Goal: Task Accomplishment & Management: Manage account settings

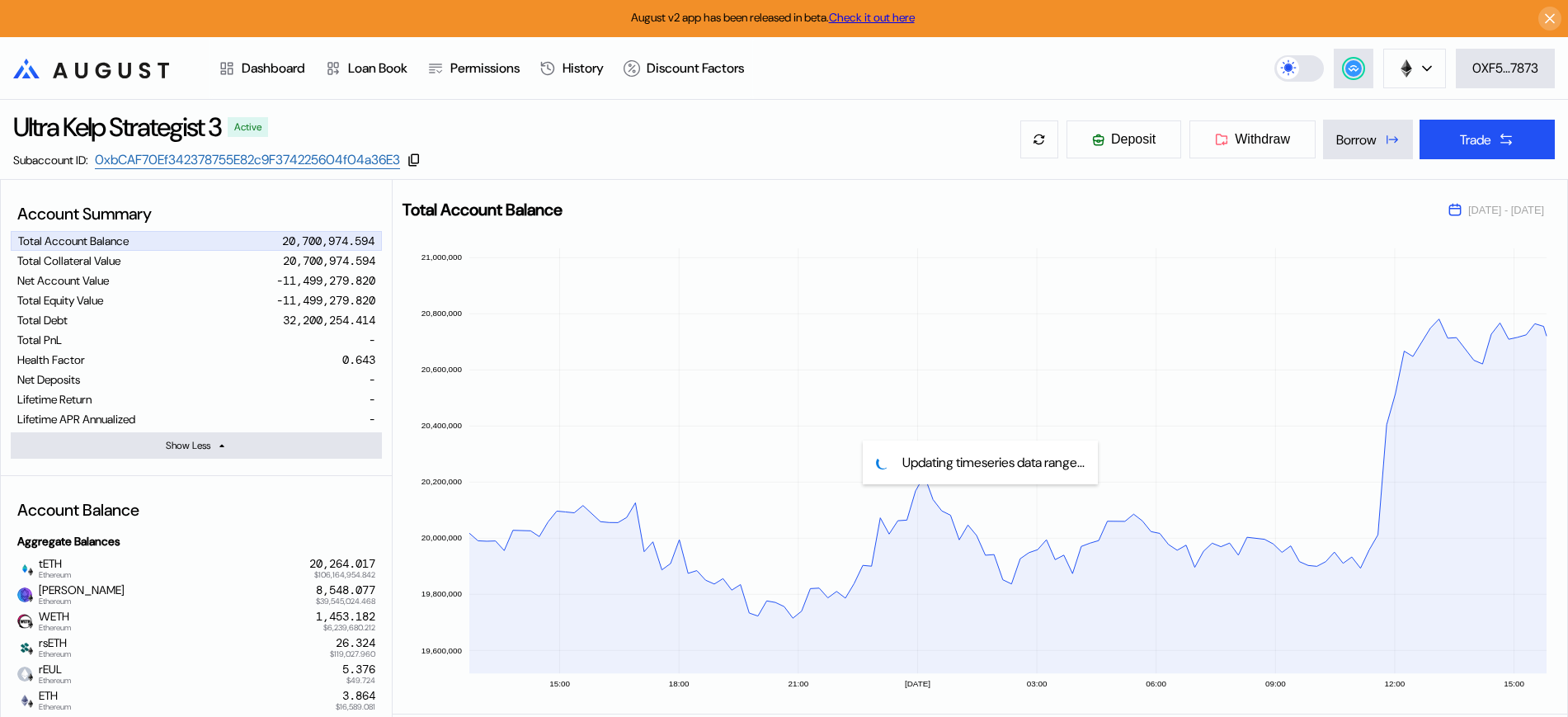
select select "*"
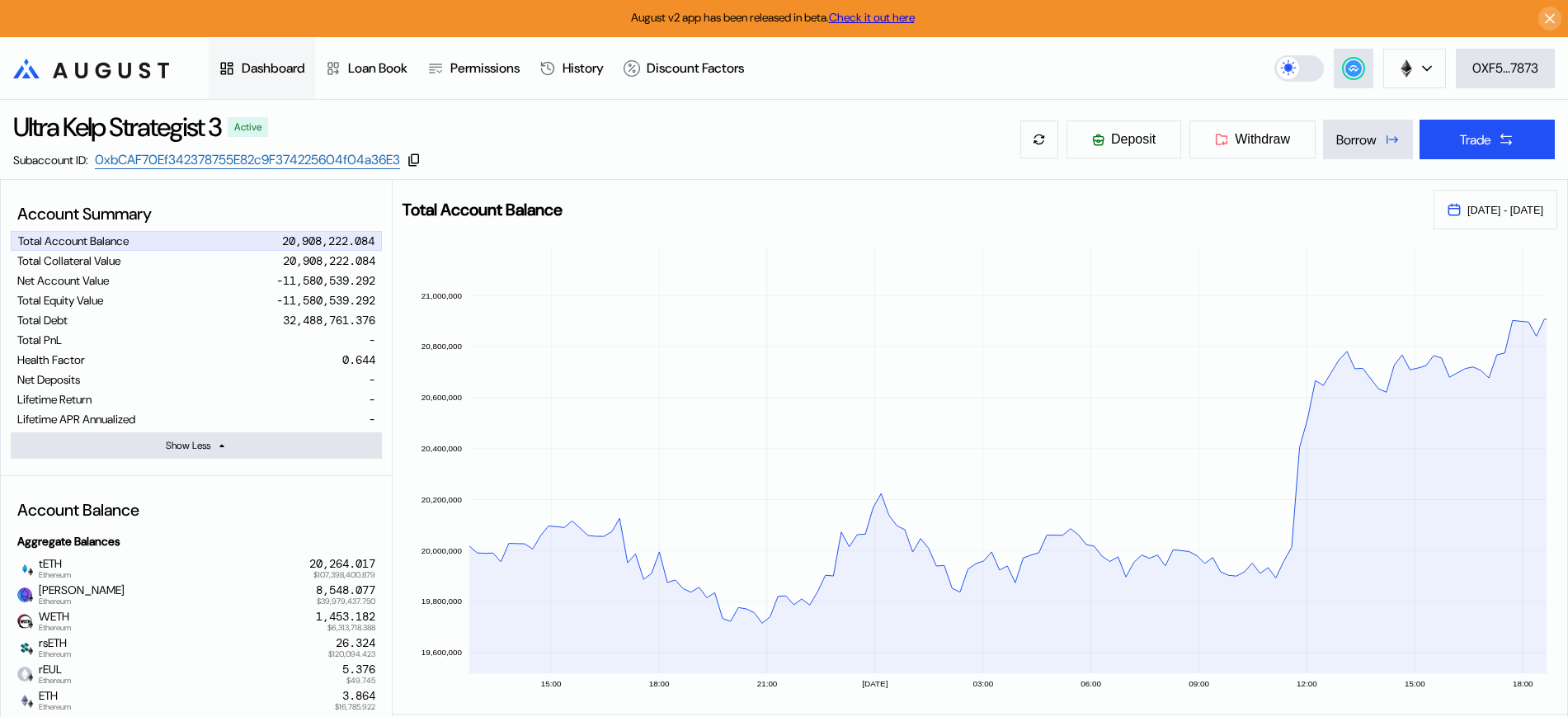
click at [298, 62] on div "Dashboard" at bounding box center [273, 68] width 63 height 17
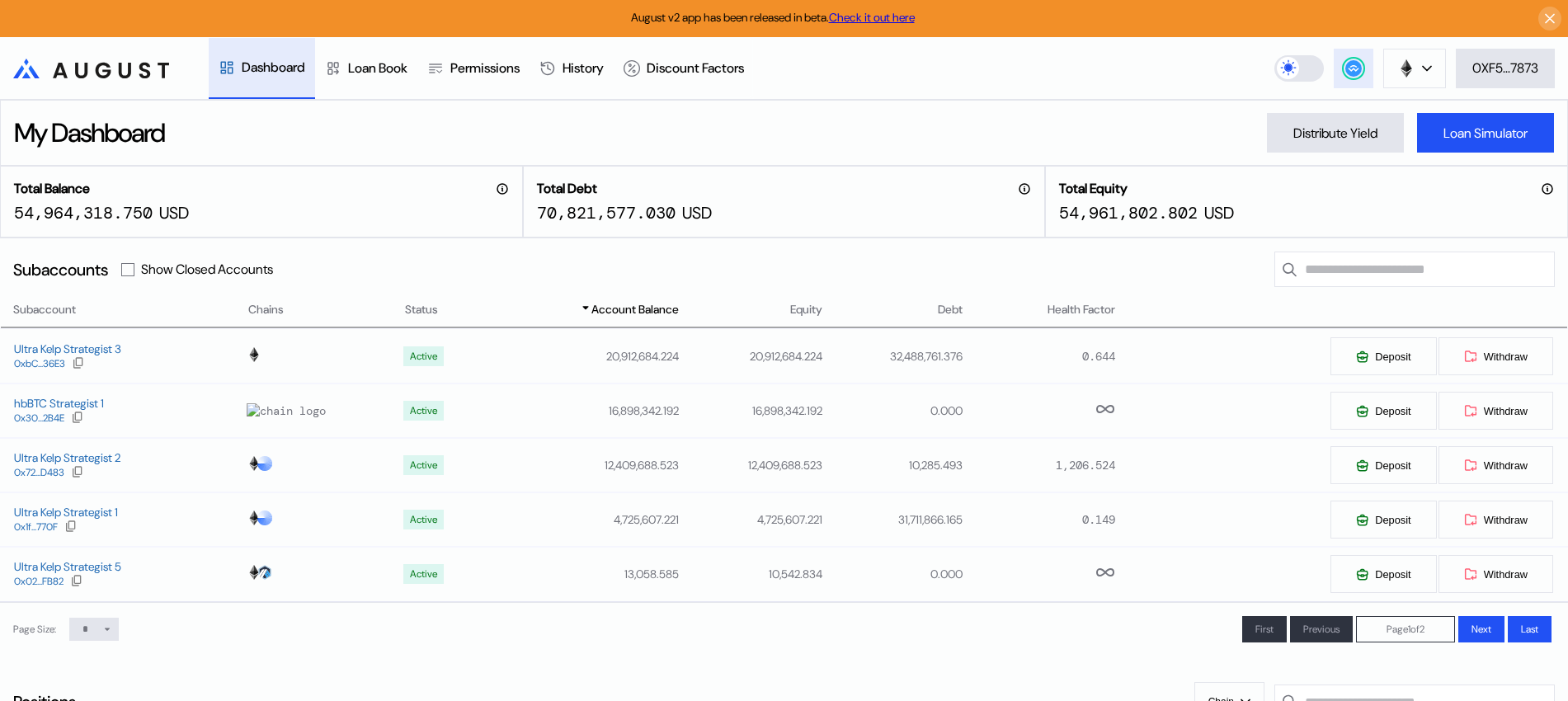
click at [1357, 62] on icon at bounding box center [1353, 68] width 16 height 16
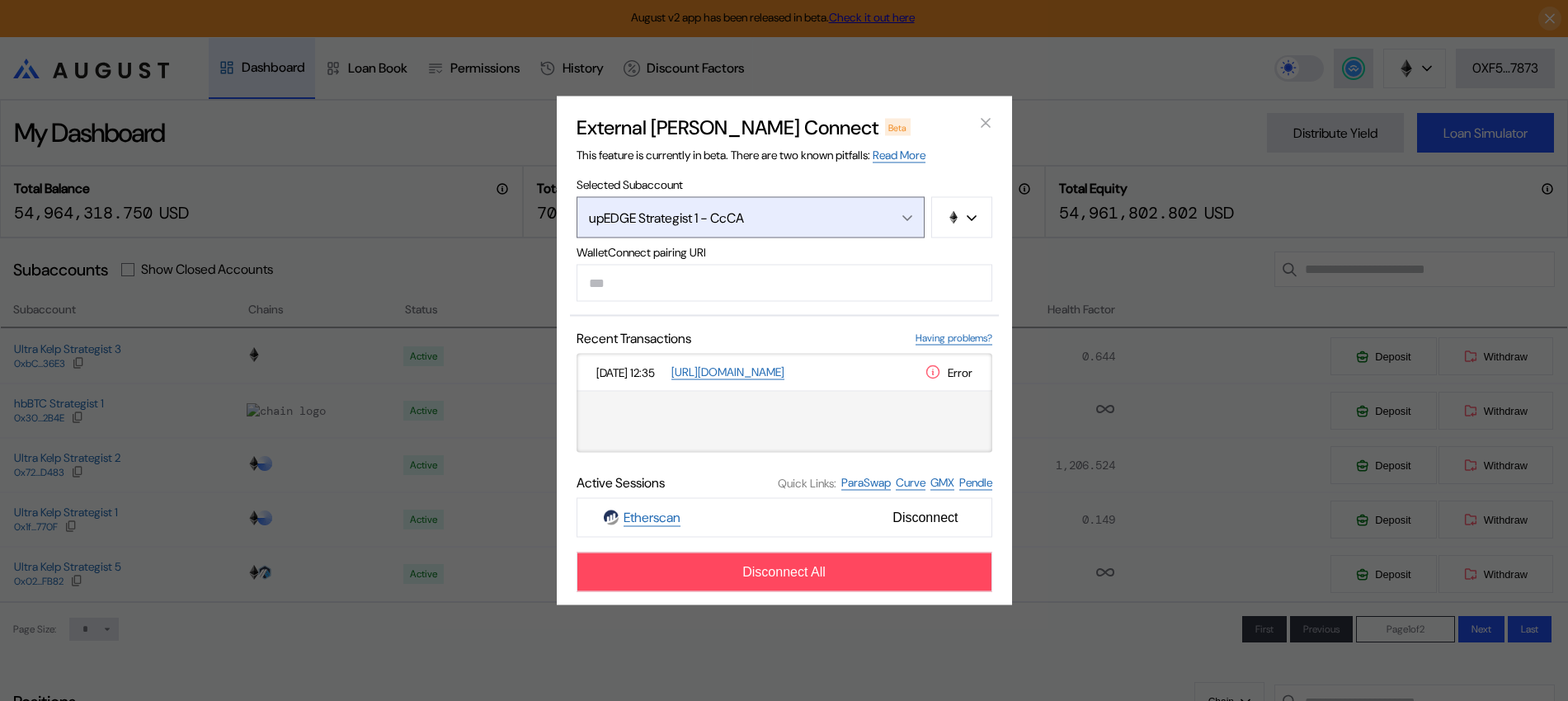
click at [918, 219] on button "upEDGE Strategist 1 - CcCA" at bounding box center [751, 217] width 348 height 41
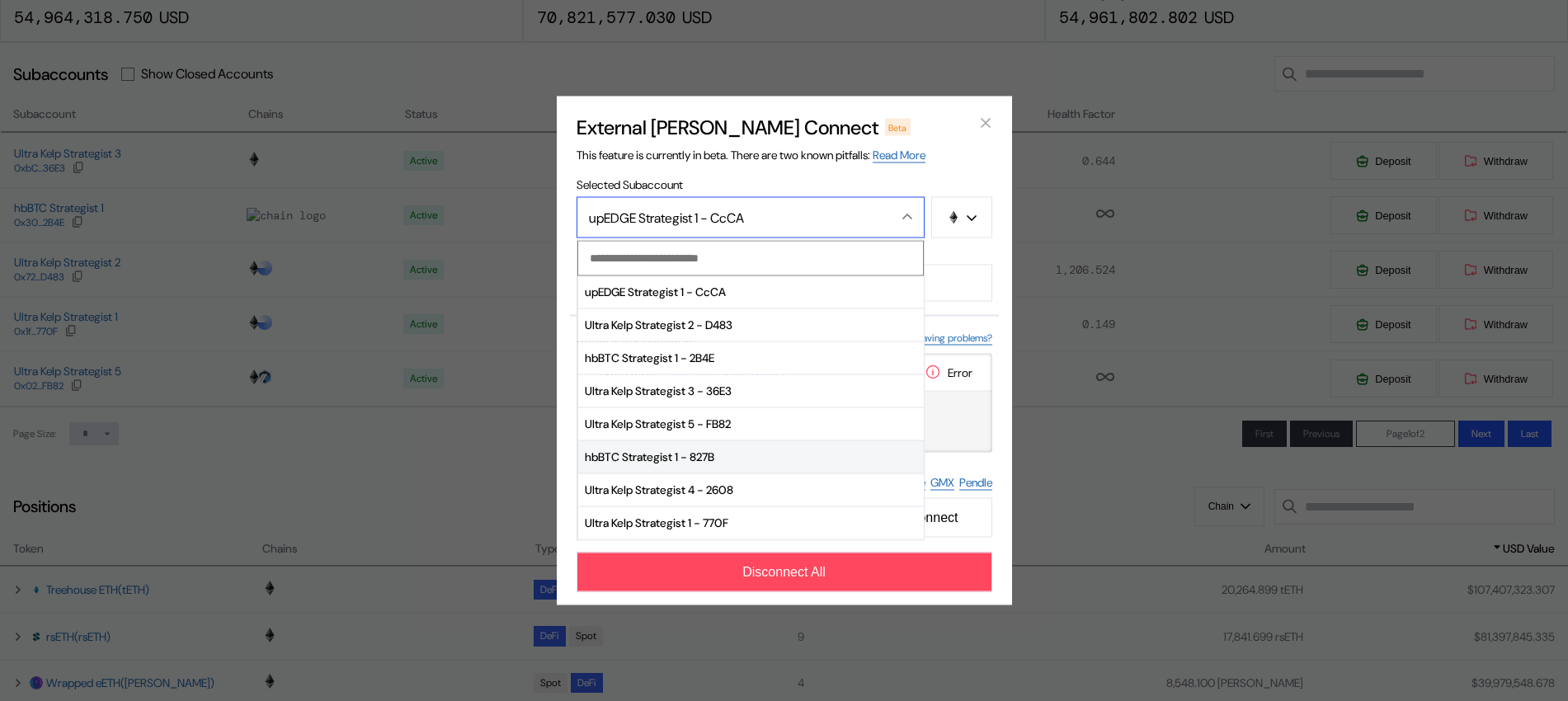
scroll to position [206, 0]
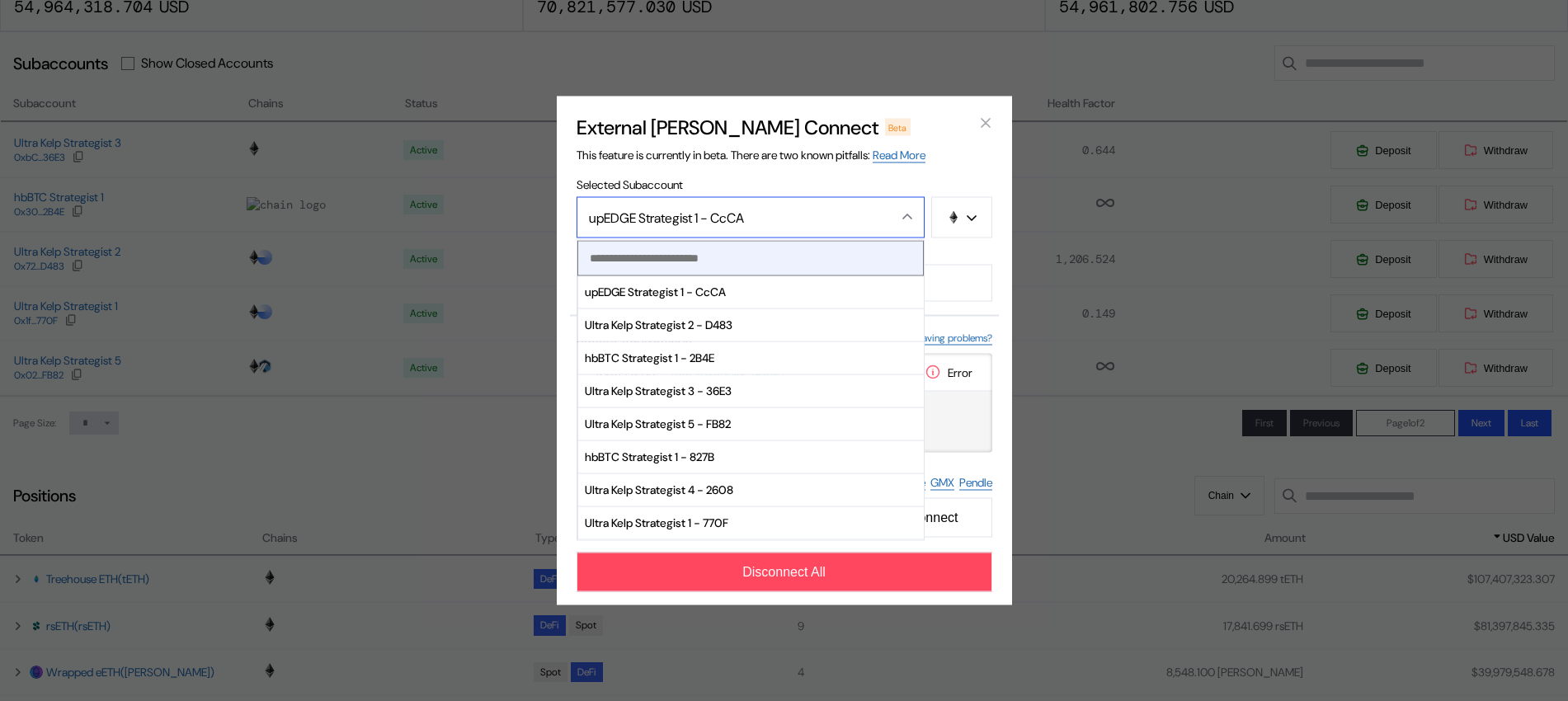
click at [706, 249] on input "modal" at bounding box center [738, 258] width 320 height 34
drag, startPoint x: 706, startPoint y: 249, endPoint x: 658, endPoint y: 253, distance: 48.2
click at [658, 253] on input "modal" at bounding box center [738, 258] width 320 height 34
click at [688, 332] on span "Ultra Kelp Strategist 2 - D483" at bounding box center [751, 325] width 346 height 33
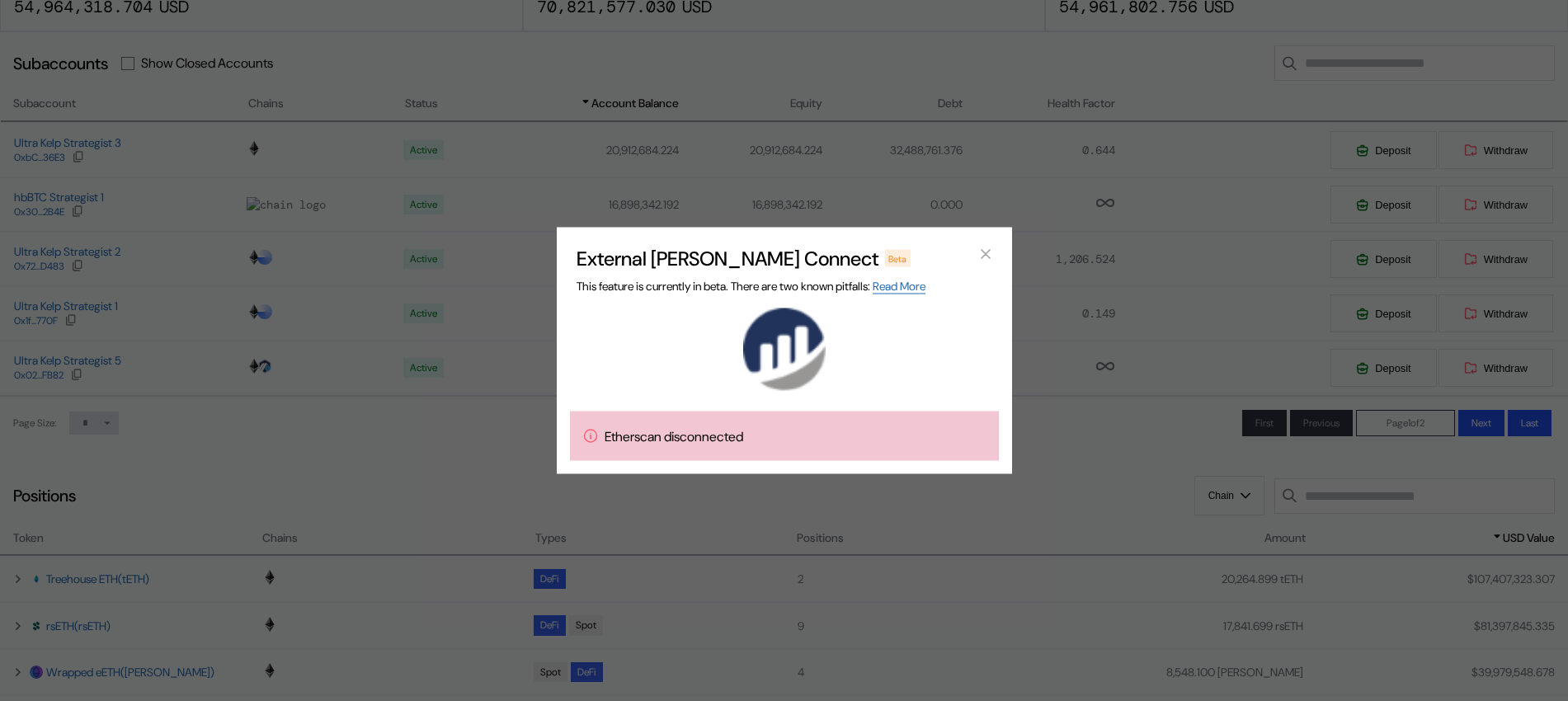
click at [710, 264] on div "External [PERSON_NAME] Connect Beta This feature is currently in beta. There ar…" at bounding box center [785, 350] width 456 height 246
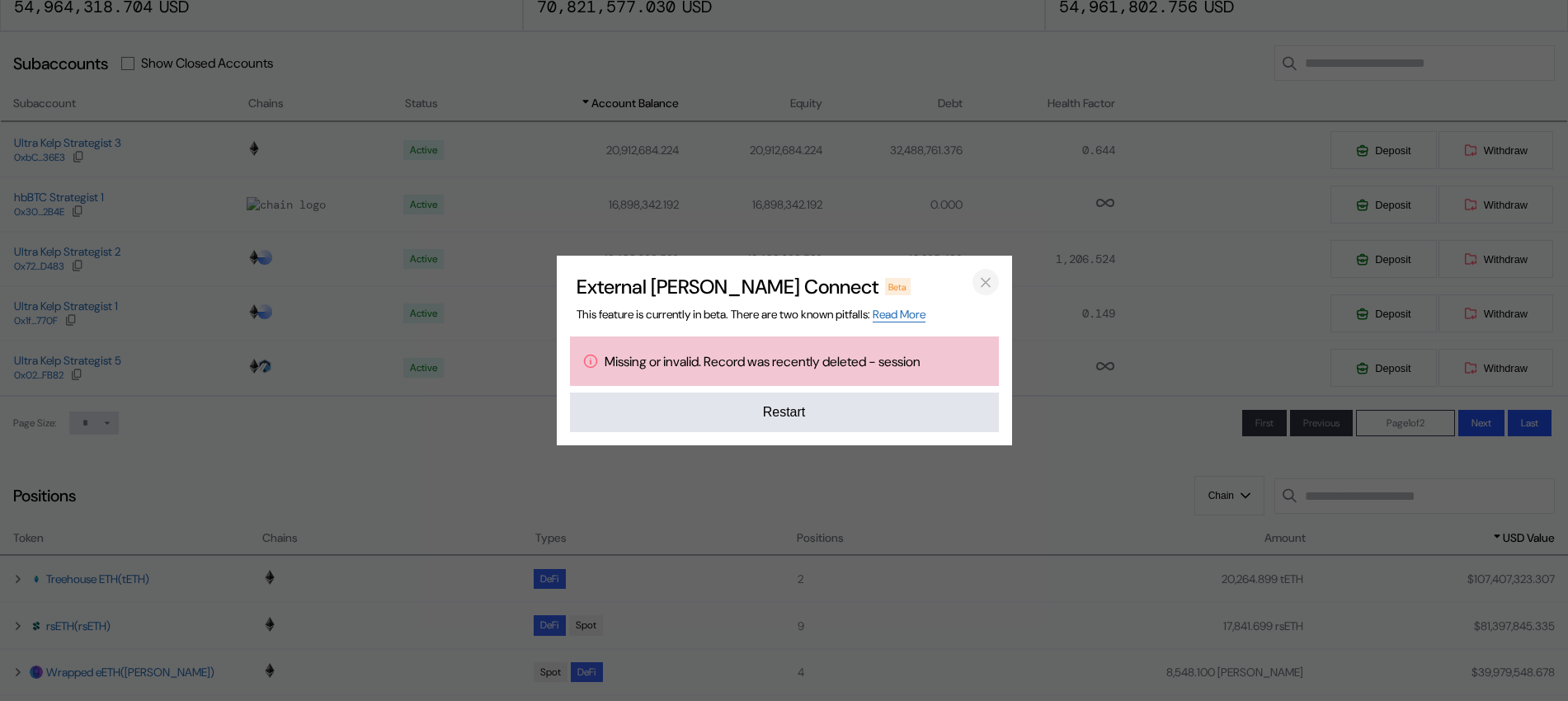
click at [979, 279] on icon "close modal" at bounding box center [985, 282] width 16 height 17
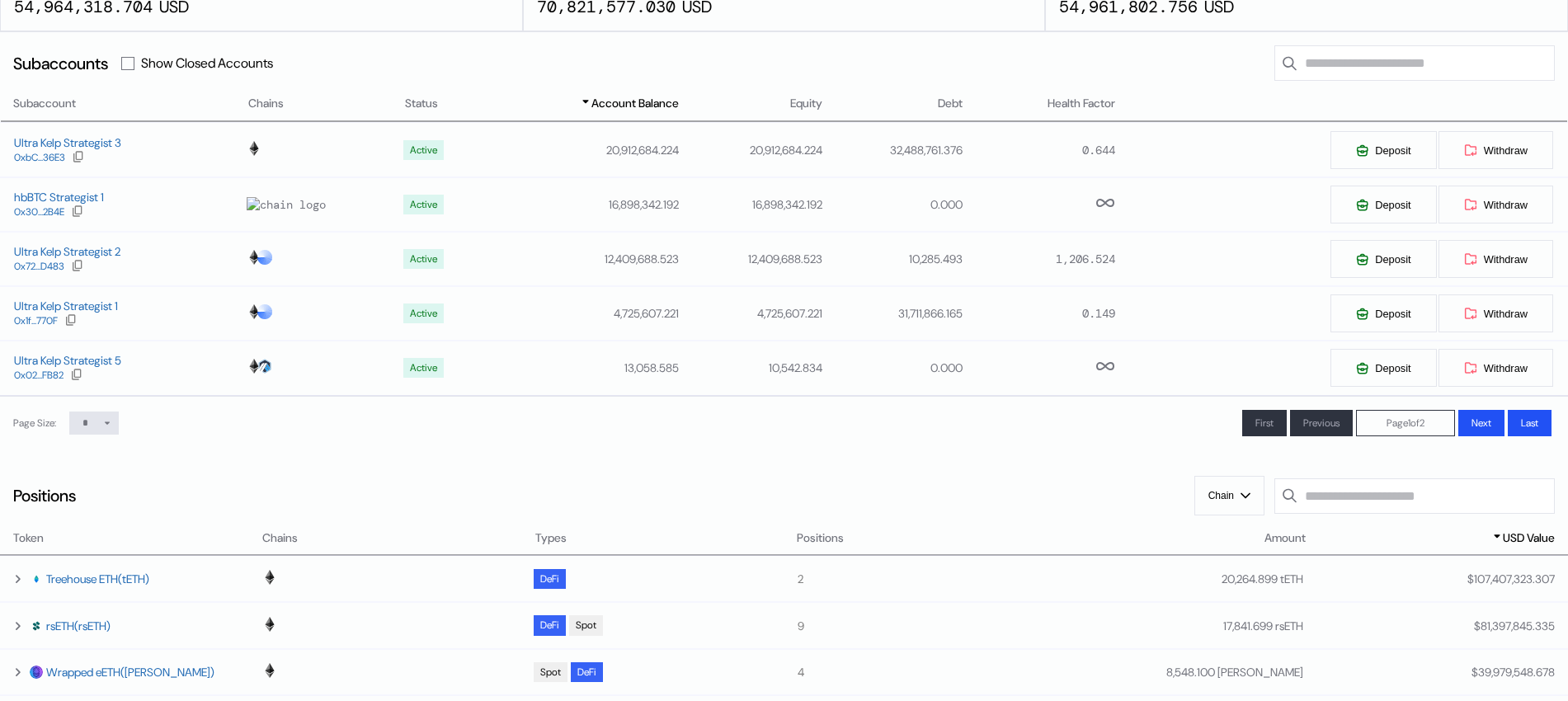
scroll to position [0, 0]
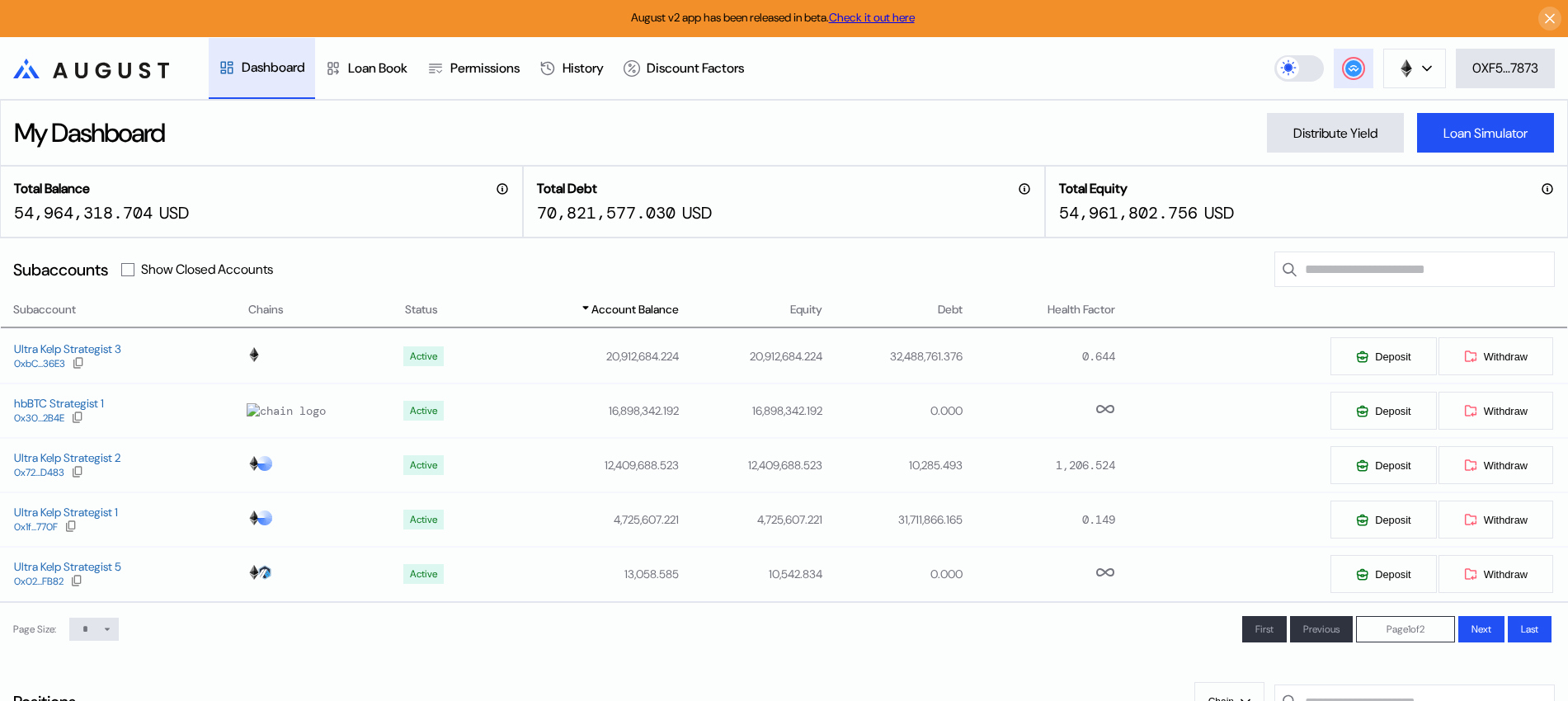
click at [1359, 70] on div at bounding box center [1353, 68] width 20 height 20
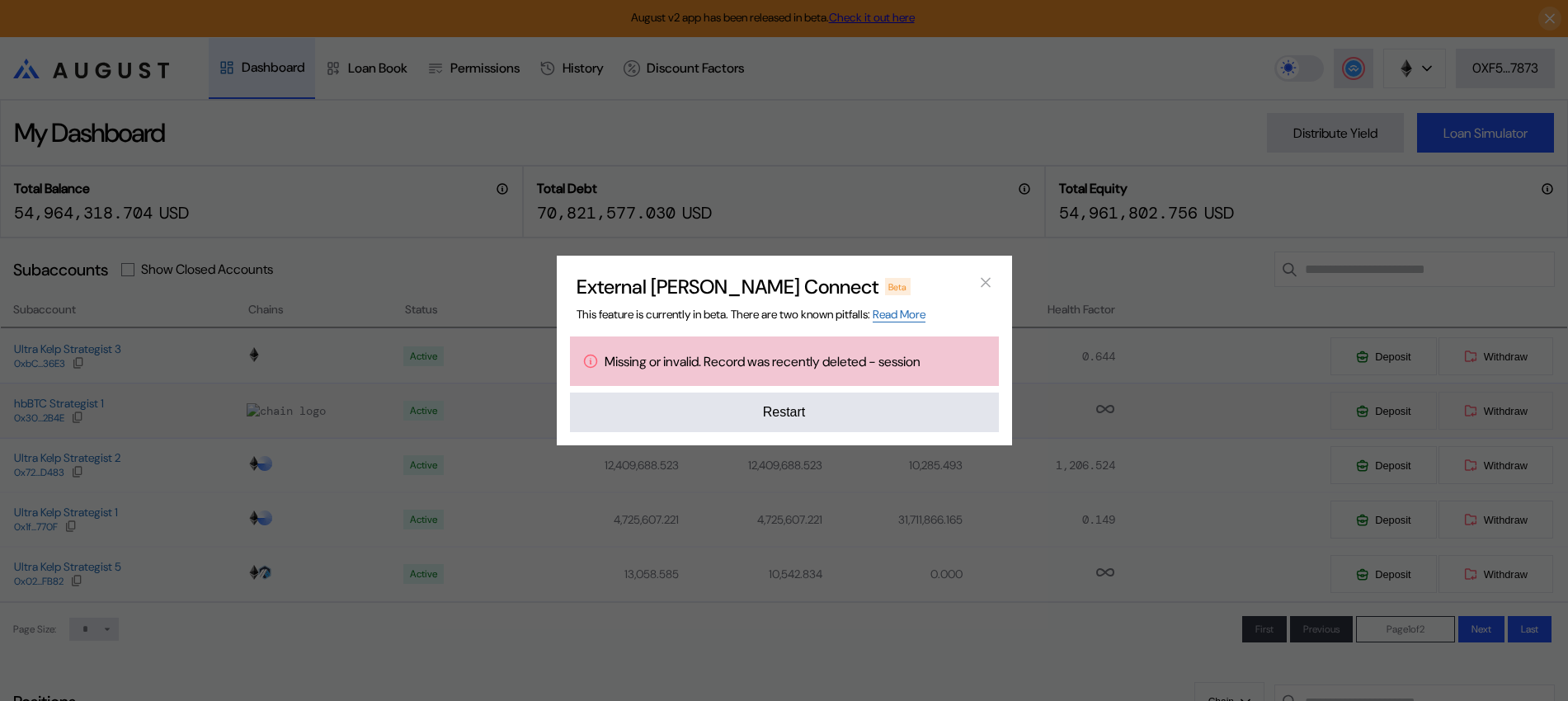
click at [801, 426] on button "Restart" at bounding box center [784, 412] width 429 height 39
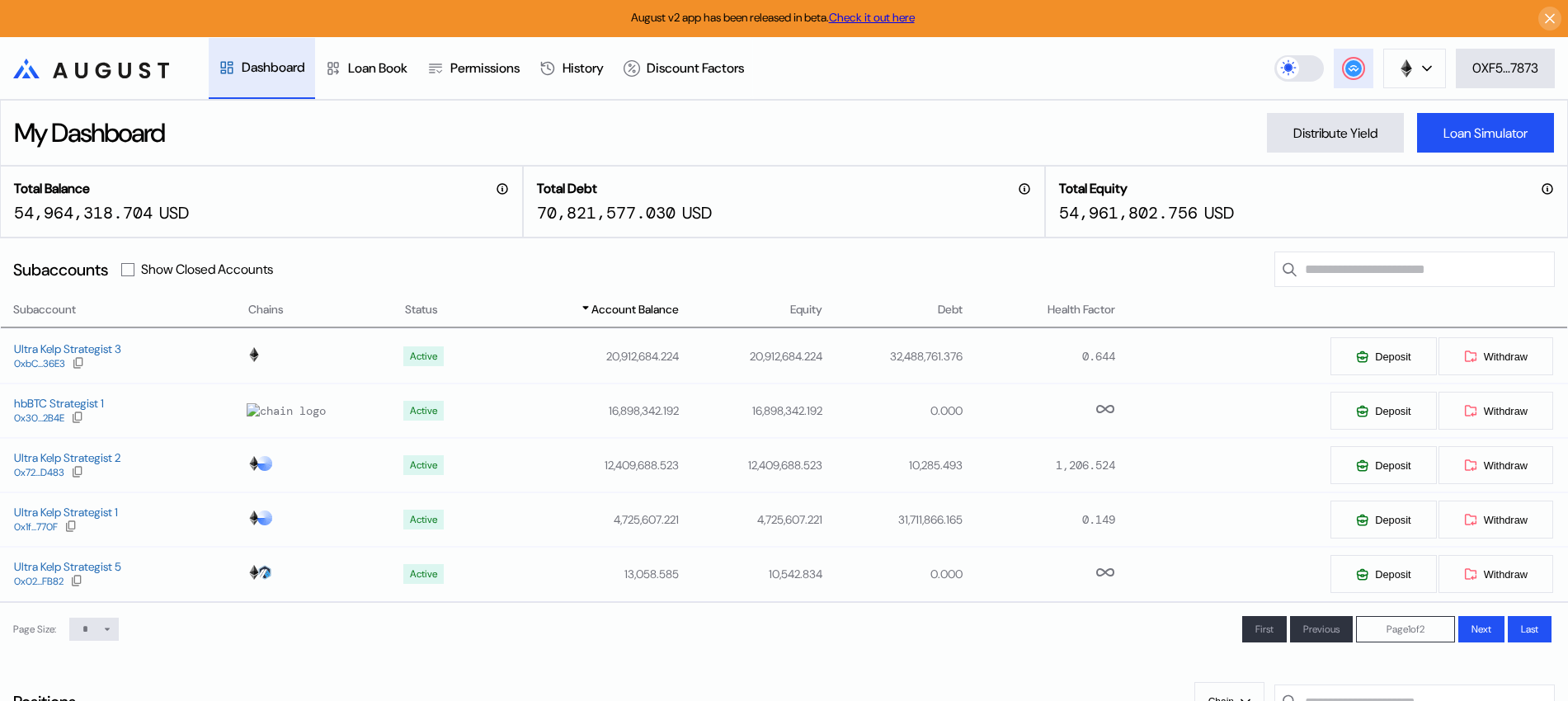
click at [1351, 63] on circle at bounding box center [1353, 68] width 16 height 16
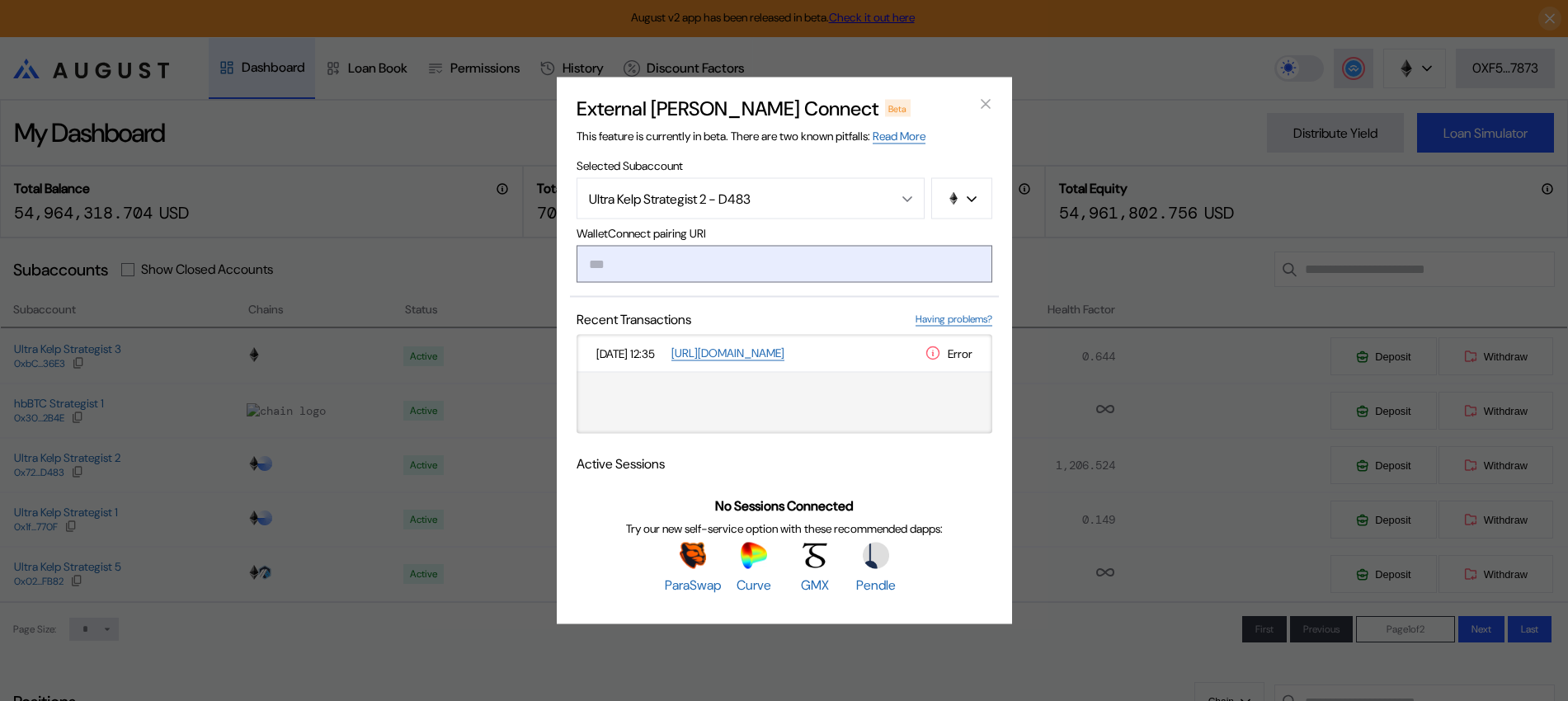
type input "**********"
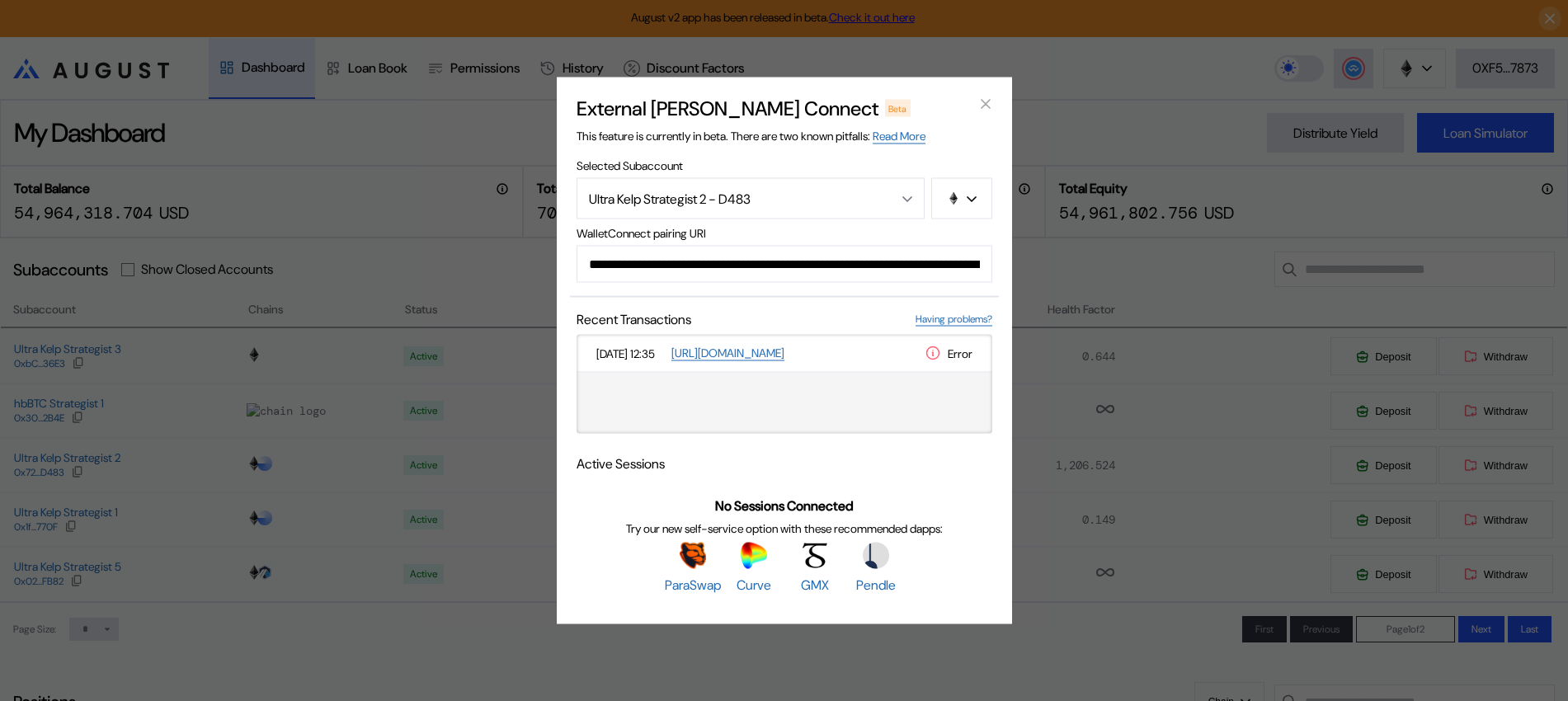
scroll to position [0, 982]
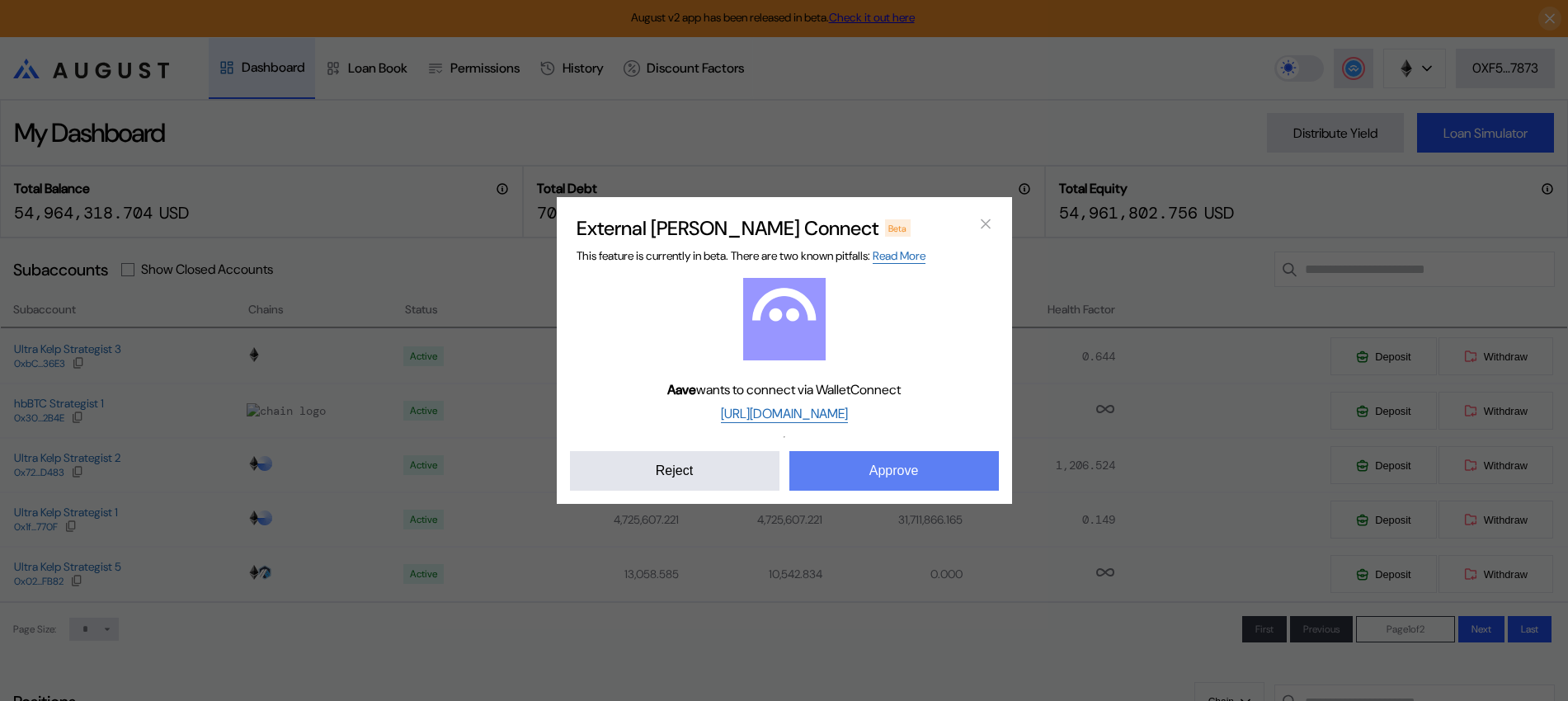
click at [875, 466] on button "Approve" at bounding box center [894, 471] width 210 height 39
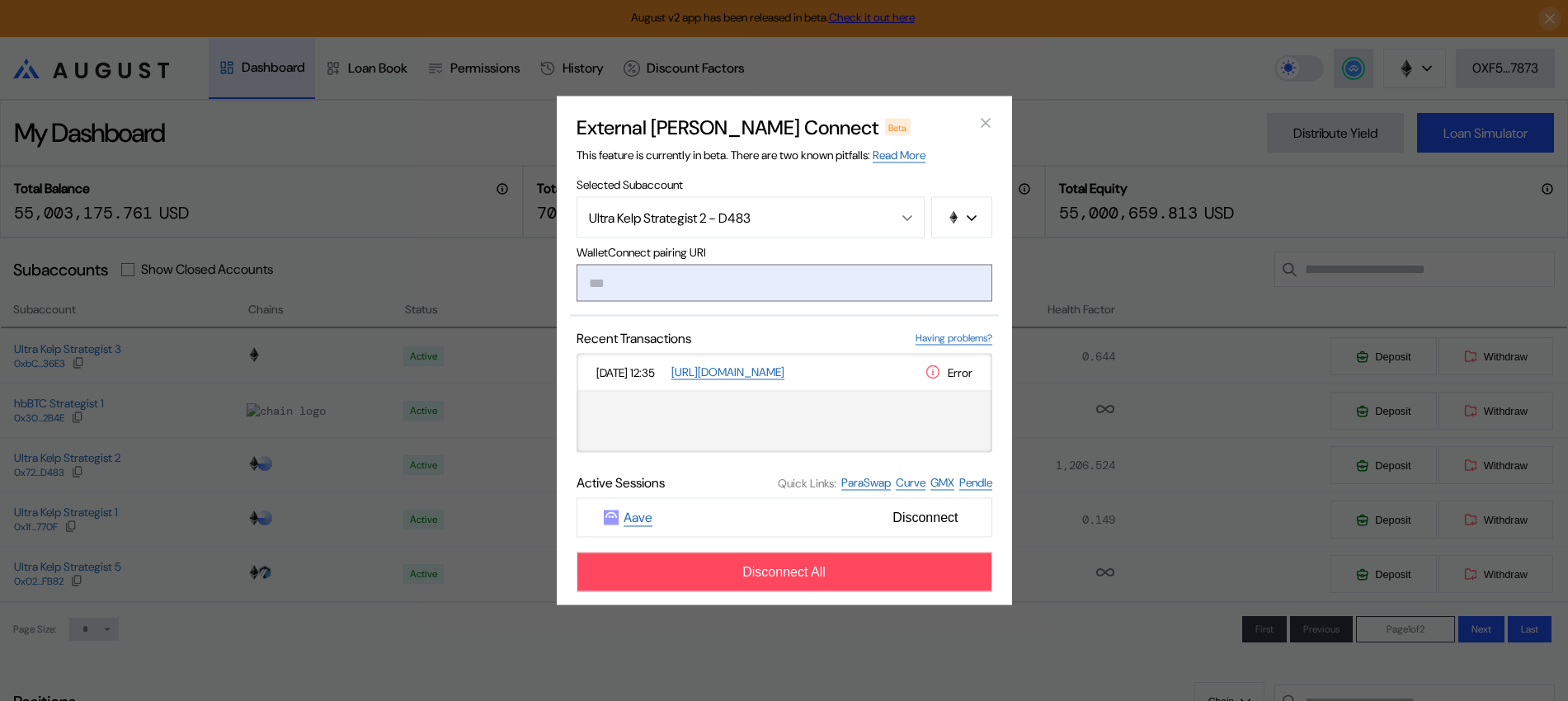
paste input "**********"
type input "**********"
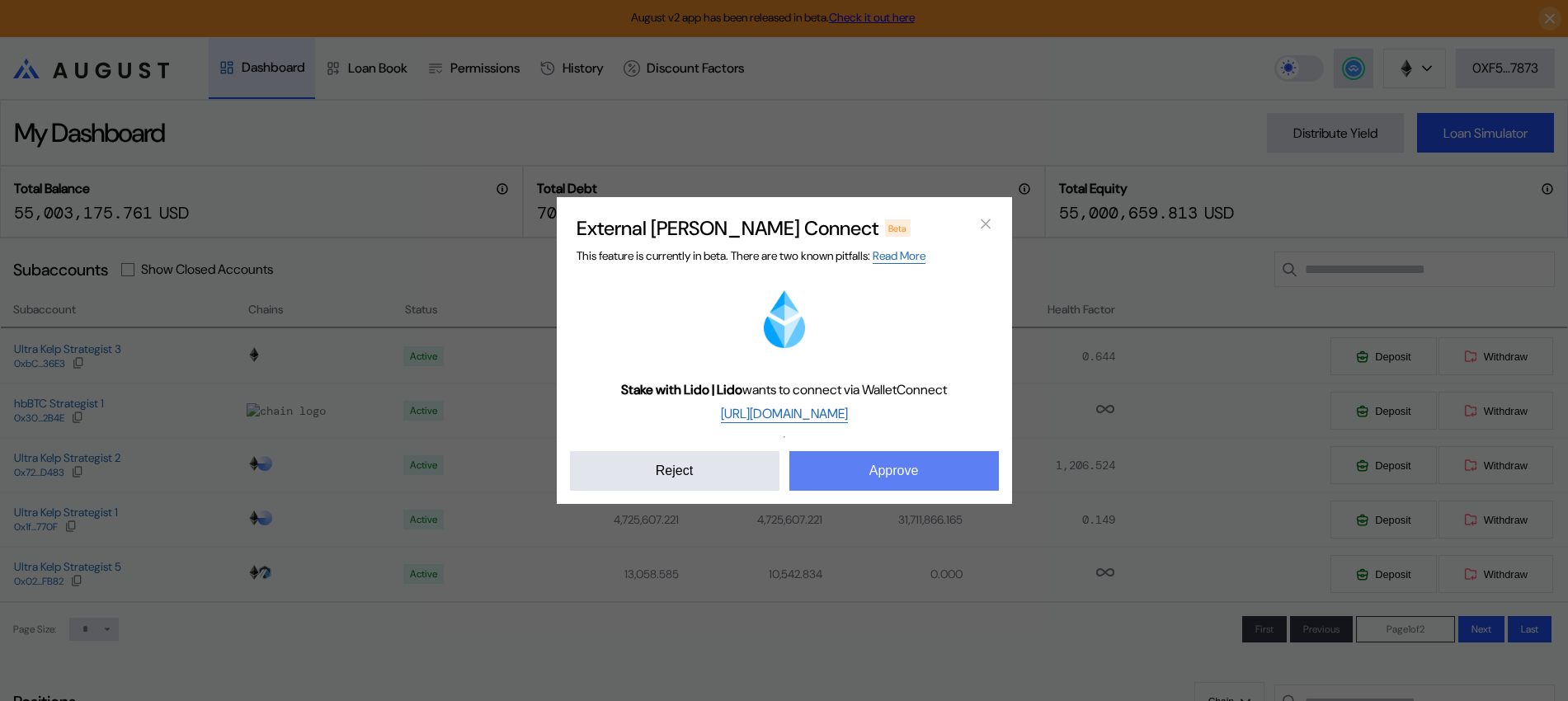
click at [886, 480] on button "Approve" at bounding box center [894, 471] width 210 height 39
